Goal: Task Accomplishment & Management: Manage account settings

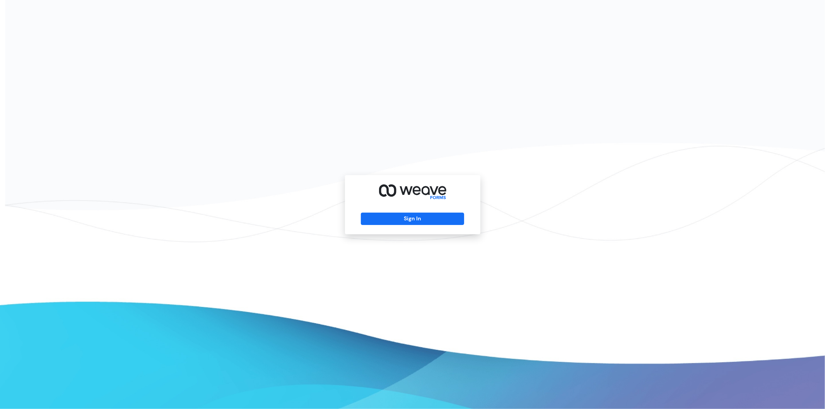
click at [405, 229] on div "Sign In" at bounding box center [412, 204] width 135 height 59
click at [395, 217] on button "Sign In" at bounding box center [412, 219] width 103 height 12
